Goal: Register for event/course

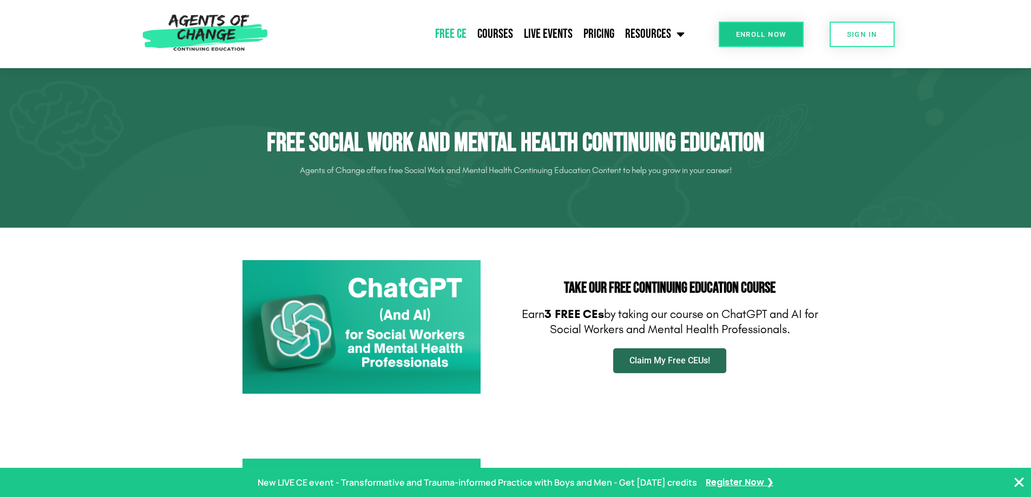
click at [662, 360] on span "Claim My Free CEUs!" at bounding box center [669, 361] width 81 height 9
click at [850, 344] on section "Take Our FREE Continuing Education Course Earn 3 FREE CEs by taking our course …" at bounding box center [515, 327] width 1031 height 199
drag, startPoint x: 529, startPoint y: 314, endPoint x: 812, endPoint y: 327, distance: 283.3
click at [812, 327] on p "Earn 3 FREE CEs by taking our course on ChatGPT and AI for Social Workers and M…" at bounding box center [670, 322] width 298 height 31
copy p "Earn 3 FREE CEs by taking our course on ChatGPT and AI for Social Workers and M…"
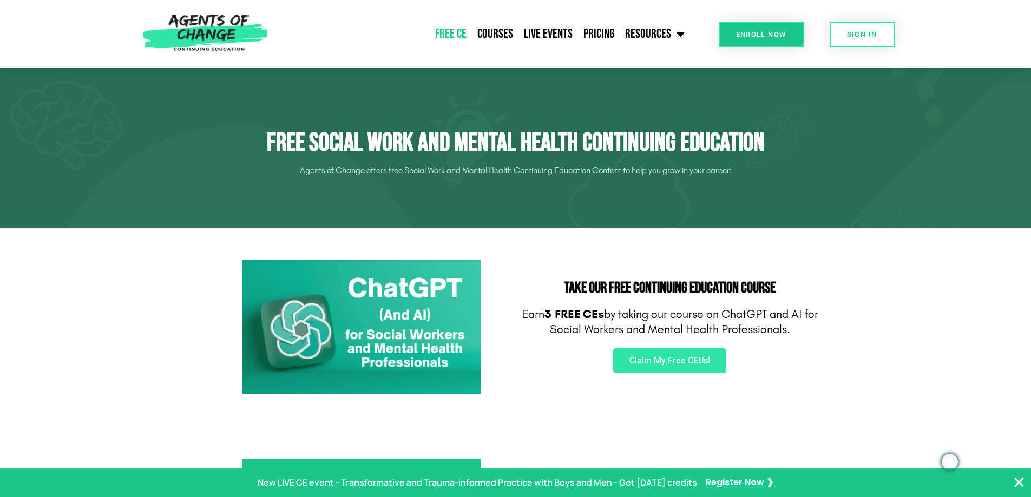
click at [890, 330] on section "Take Our FREE Continuing Education Course Earn 3 FREE CEs by taking our course …" at bounding box center [515, 327] width 1031 height 199
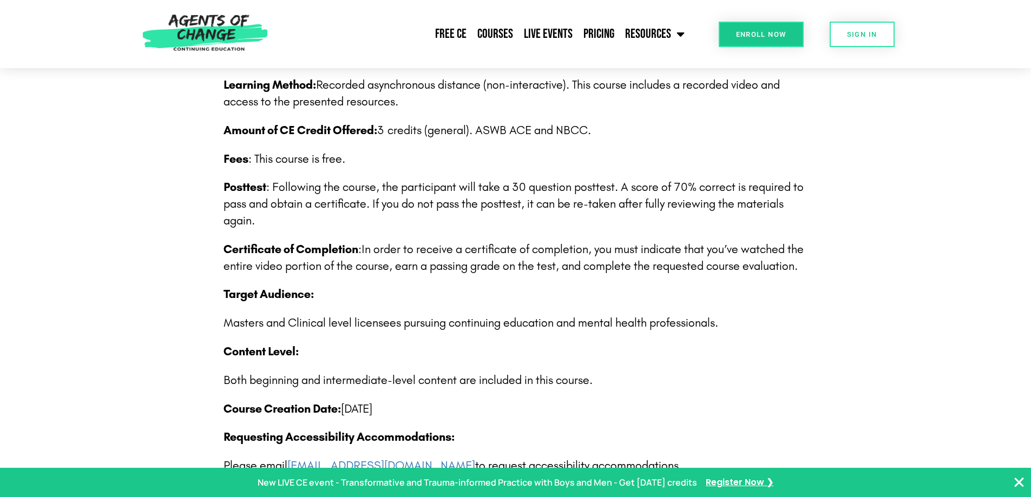
scroll to position [1461, 0]
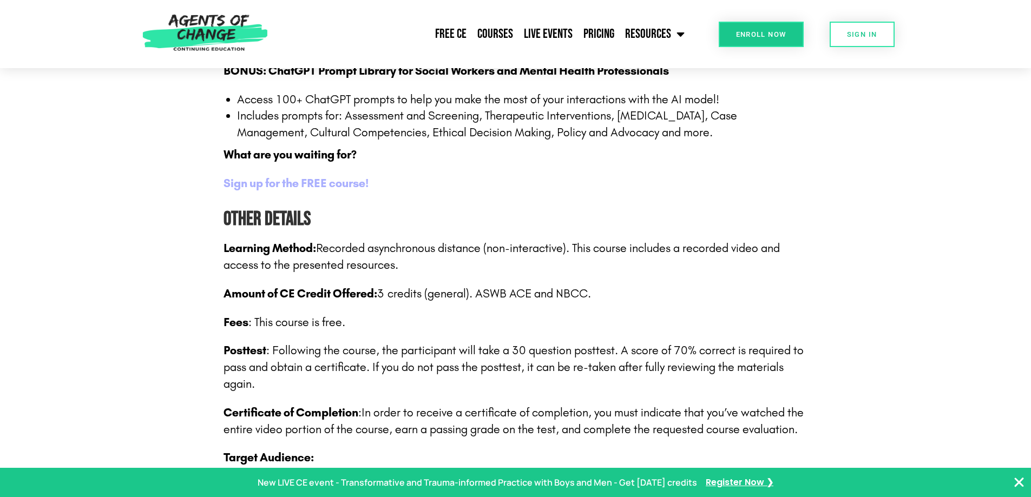
click at [333, 185] on b "Sign up for the FREE course!" at bounding box center [295, 183] width 145 height 14
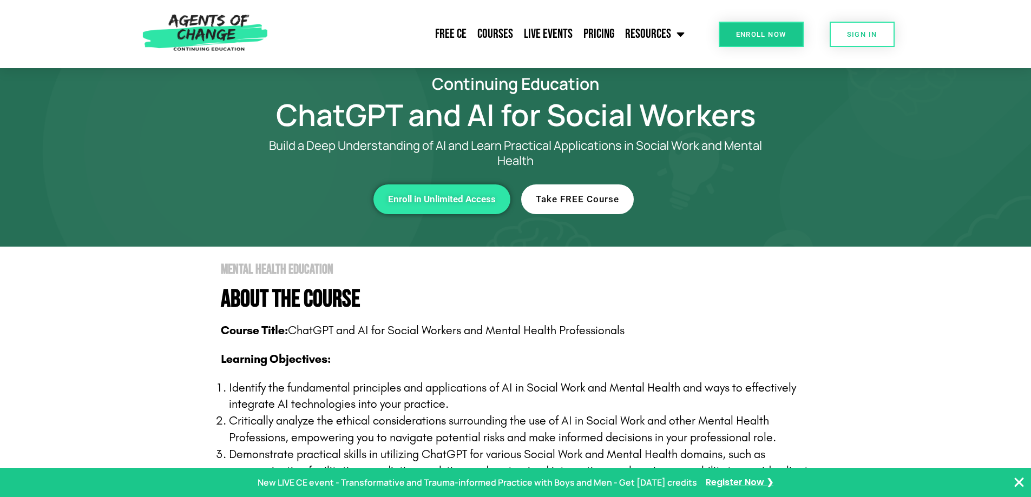
scroll to position [0, 0]
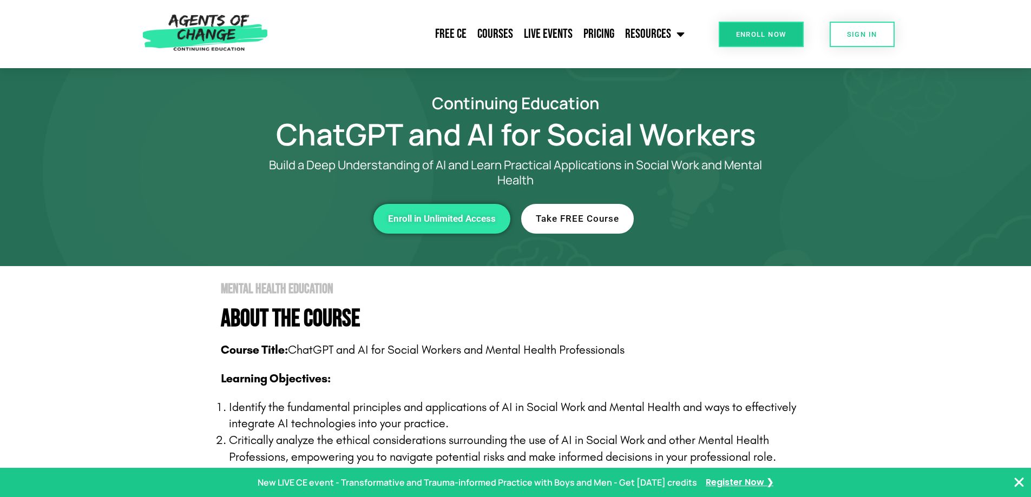
click at [118, 197] on section "Continuing Education ChatGPT and AI for Social Workers Build a Deep Understandi…" at bounding box center [515, 167] width 1031 height 198
click at [86, 366] on section "Mental Health Education About The Course Course Title: ChatGPT and AI for Socia…" at bounding box center [515, 457] width 1031 height 383
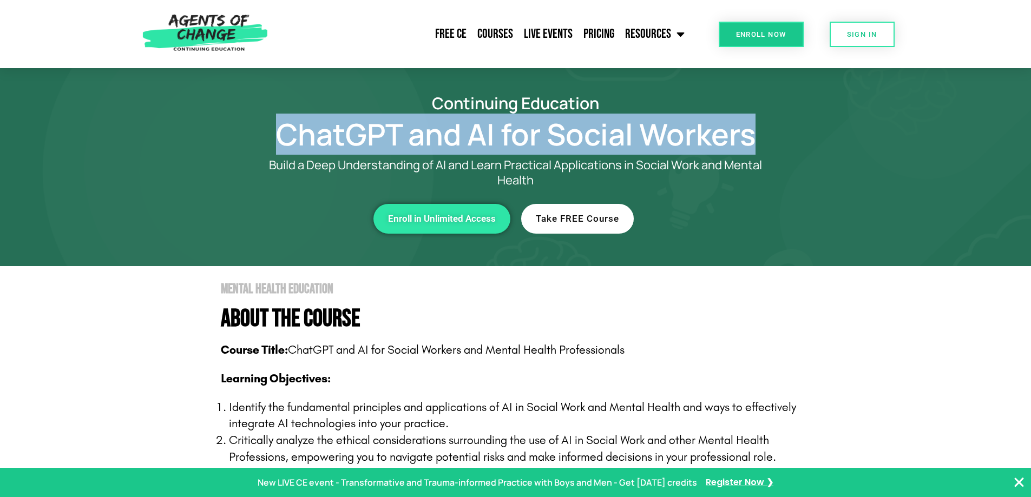
drag, startPoint x: 275, startPoint y: 133, endPoint x: 760, endPoint y: 130, distance: 485.3
click at [757, 130] on h1 "ChatGPT and AI for Social Workers" at bounding box center [515, 134] width 617 height 25
copy h1 "ChatGPT and AI for Social Workers"
